Goal: Find specific page/section: Find specific page/section

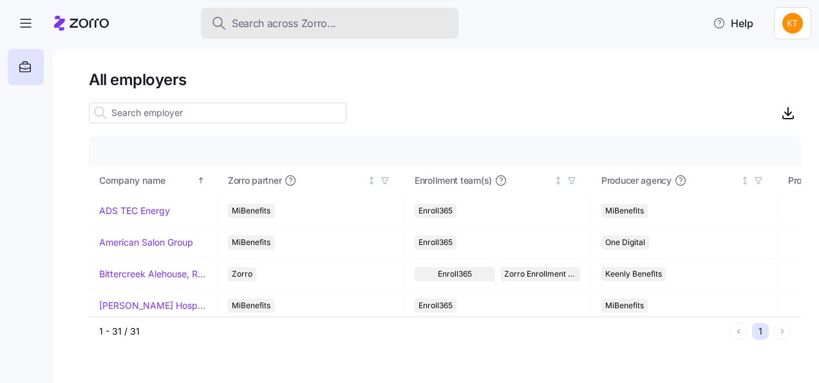
click at [263, 26] on span "Search across Zorro..." at bounding box center [284, 23] width 104 height 16
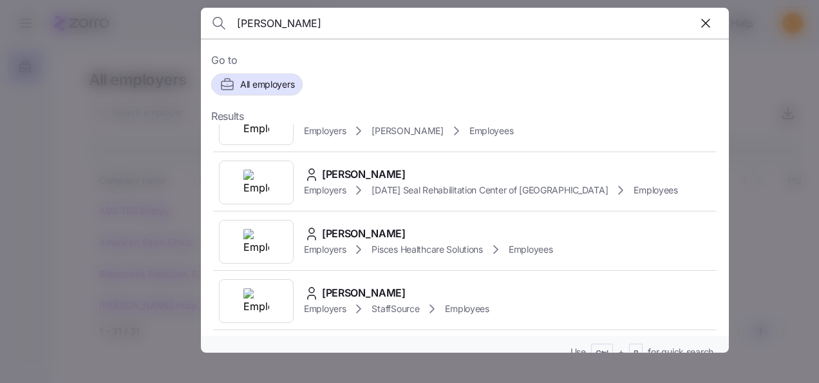
type input "[PERSON_NAME]"
click at [707, 26] on icon "button" at bounding box center [705, 22] width 15 height 15
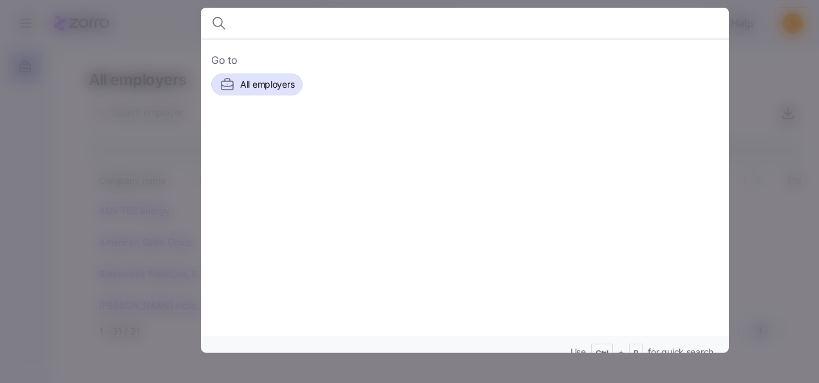
click at [769, 73] on div at bounding box center [409, 191] width 819 height 383
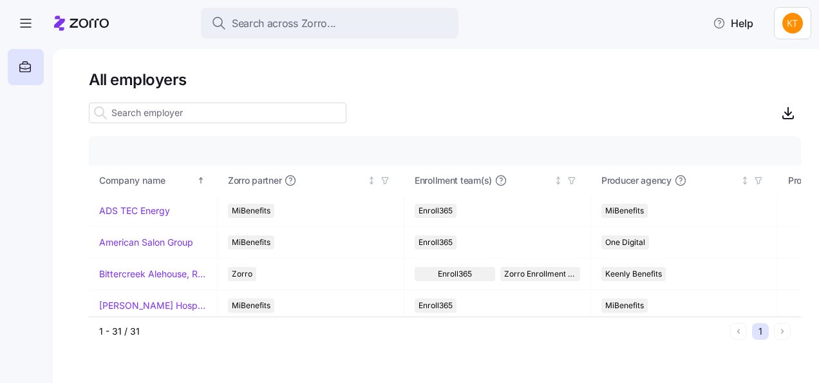
drag, startPoint x: 417, startPoint y: 106, endPoint x: 411, endPoint y: 116, distance: 11.3
click at [417, 106] on div at bounding box center [445, 113] width 712 height 26
click at [798, 30] on html "Search across Zorro... Help All employers Company details Benefit status Compan…" at bounding box center [409, 187] width 819 height 375
click at [774, 62] on div "My settings" at bounding box center [768, 58] width 68 height 14
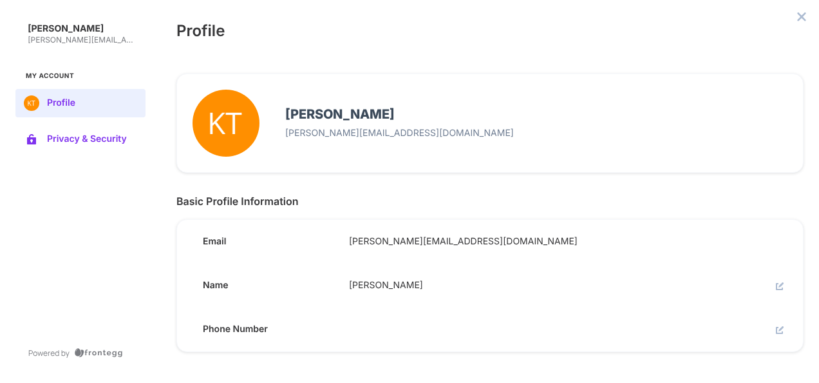
click at [104, 138] on span "Privacy & Security" at bounding box center [91, 139] width 88 height 10
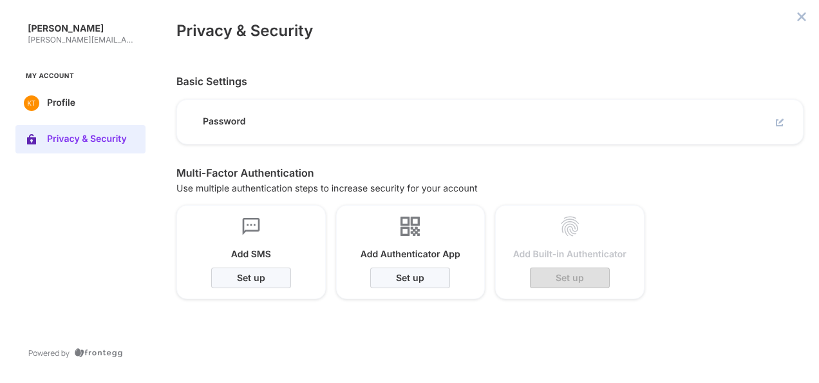
click at [233, 124] on span "Password" at bounding box center [271, 122] width 136 height 12
click at [258, 110] on div "Password" at bounding box center [266, 117] width 146 height 22
click at [233, 127] on span "Password" at bounding box center [271, 122] width 136 height 12
click at [779, 117] on button "edit" at bounding box center [779, 122] width 15 height 15
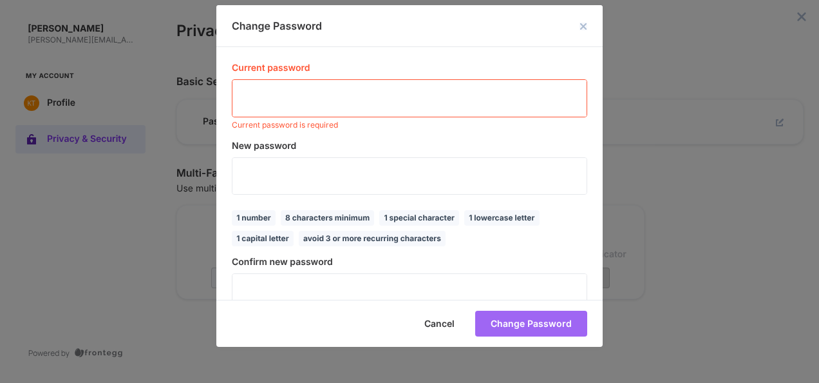
click at [580, 30] on icon "close dialog" at bounding box center [584, 27] width 8 height 8
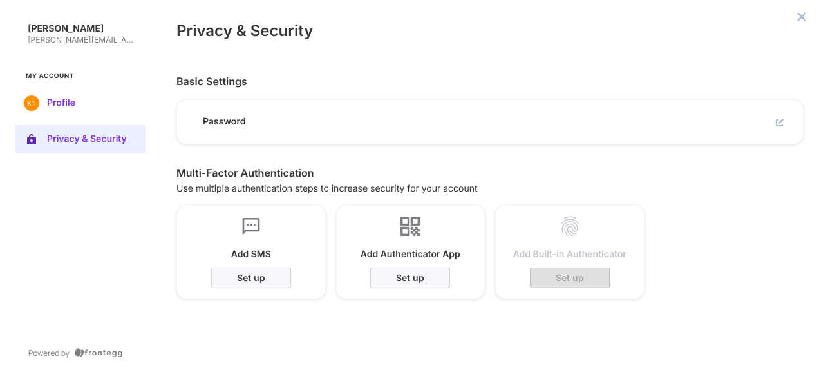
click at [93, 102] on span "Profile" at bounding box center [91, 103] width 88 height 10
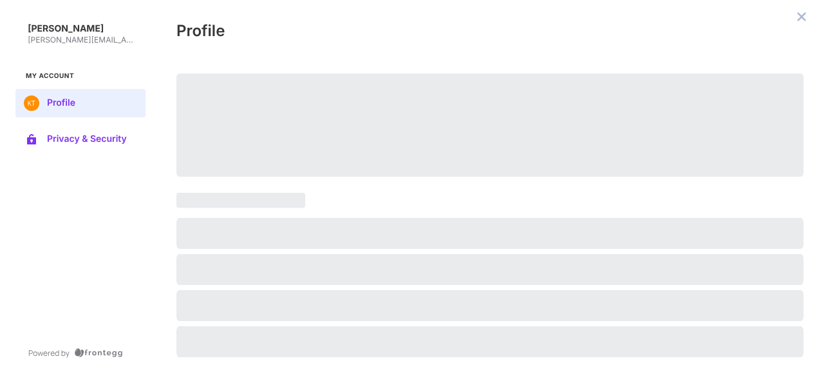
click at [86, 135] on span "Privacy & Security" at bounding box center [91, 139] width 88 height 10
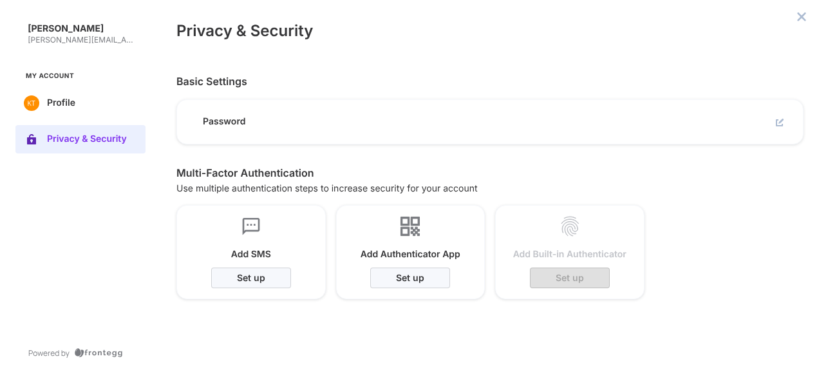
click at [778, 117] on button "edit" at bounding box center [779, 122] width 15 height 15
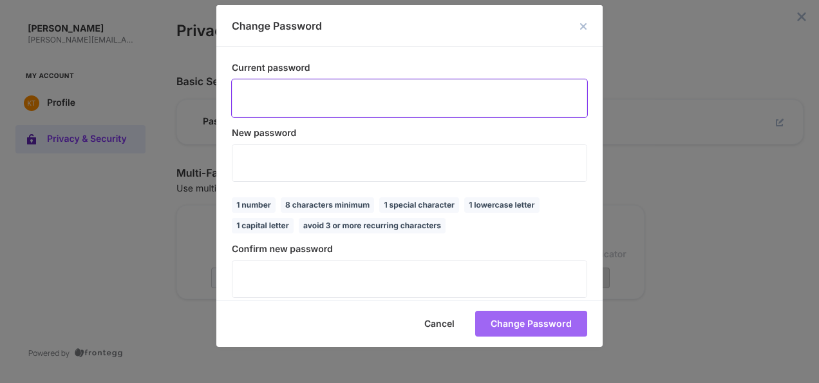
click at [606, 93] on icon "make password visible icon" at bounding box center [611, 98] width 10 height 10
click at [231, 83] on div "Current password ​ New password ​ 8 characters minimum avoid 3 or more recurrin…" at bounding box center [409, 173] width 387 height 253
click at [582, 28] on icon "close dialog" at bounding box center [584, 27] width 8 height 8
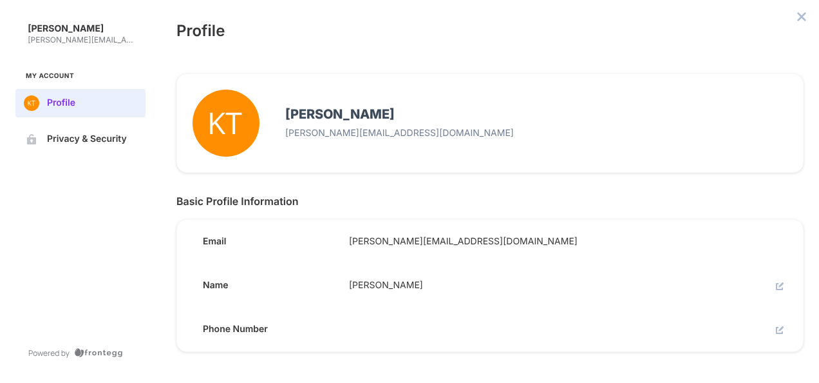
click at [808, 13] on button "close admin-box" at bounding box center [802, 17] width 18 height 18
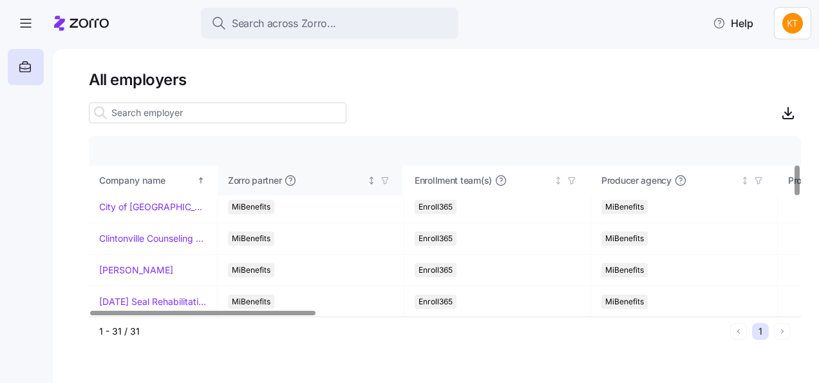
scroll to position [129, 0]
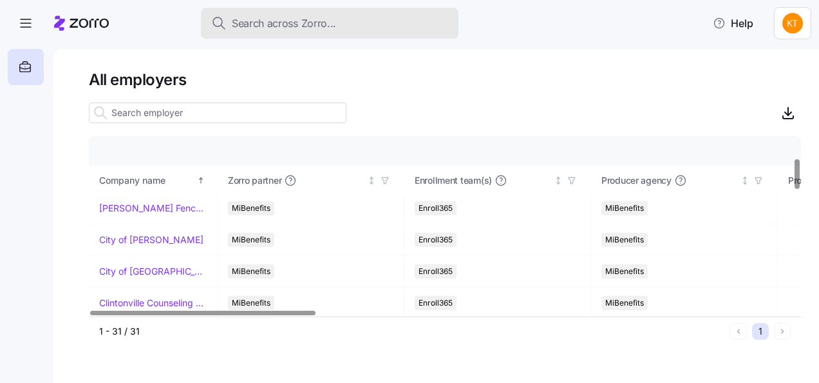
click at [311, 28] on span "Search across Zorro..." at bounding box center [284, 23] width 104 height 16
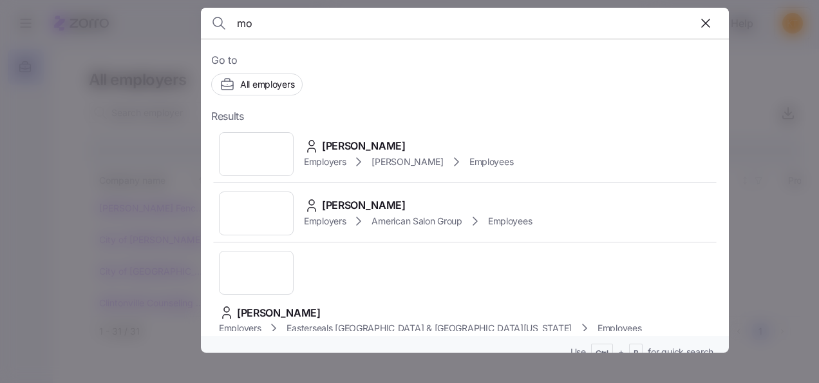
type input "m"
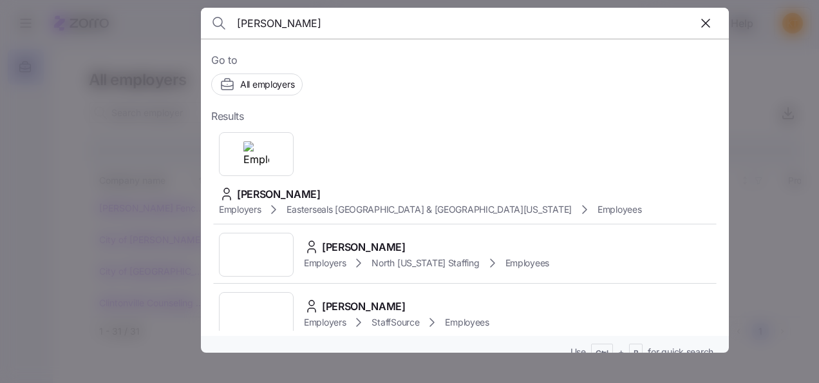
type input "[PERSON_NAME]"
drag, startPoint x: 267, startPoint y: 18, endPoint x: 200, endPoint y: 24, distance: 67.3
click at [200, 375] on div "[PERSON_NAME] to All employers Results [PERSON_NAME] Employers [GEOGRAPHIC_DATA…" at bounding box center [409, 375] width 819 height 0
click at [376, 137] on div "[PERSON_NAME] Employers [GEOGRAPHIC_DATA] [GEOGRAPHIC_DATA] & [GEOGRAPHIC_DATA]…" at bounding box center [465, 174] width 508 height 101
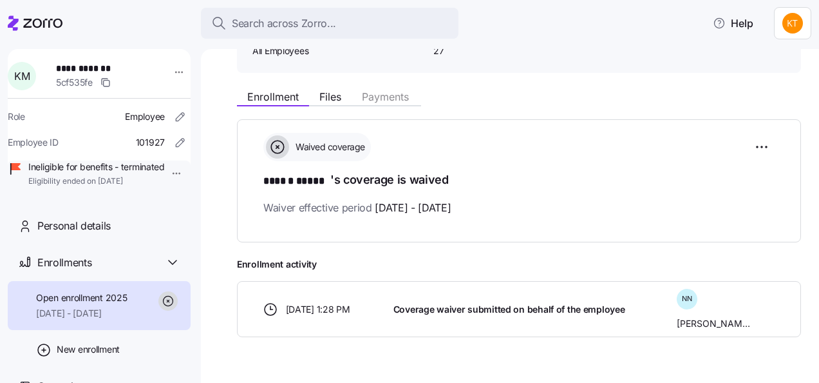
scroll to position [127, 0]
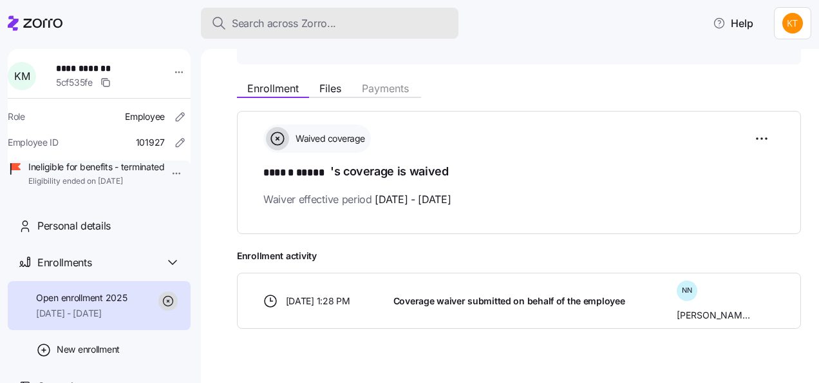
click at [265, 28] on span "Search across Zorro..." at bounding box center [284, 23] width 104 height 16
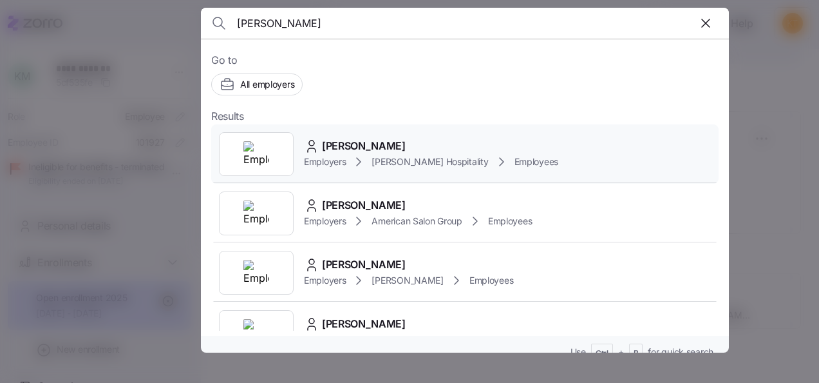
type input "[PERSON_NAME]"
click at [388, 149] on div "[PERSON_NAME]" at bounding box center [431, 146] width 254 height 16
